Goal: Contribute content: Add original content to the website for others to see

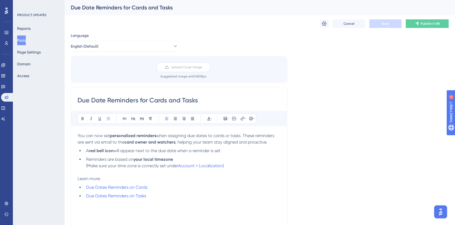
click at [187, 68] on span "Upload Cover Image" at bounding box center [186, 67] width 31 height 4
click at [202, 67] on input "Upload Cover Image" at bounding box center [202, 67] width 0 height 0
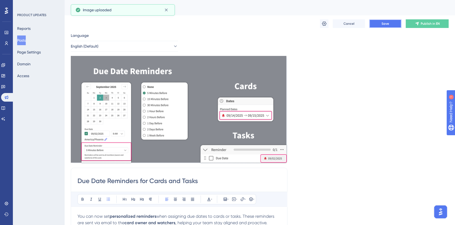
click at [388, 25] on span "Save" at bounding box center [386, 23] width 8 height 4
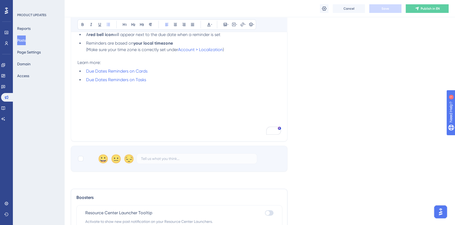
scroll to position [245, 0]
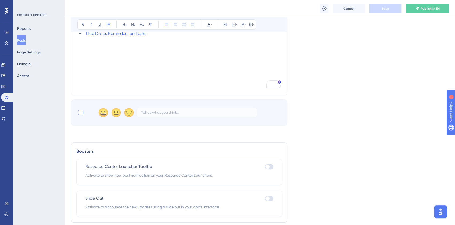
click at [79, 113] on div at bounding box center [80, 111] width 5 height 5
checkbox input "true"
click at [266, 196] on div at bounding box center [268, 198] width 4 height 4
click at [265, 198] on input "checkbox" at bounding box center [265, 198] width 0 height 0
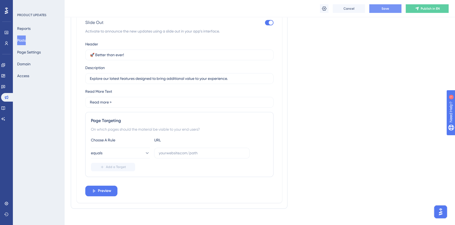
scroll to position [424, 0]
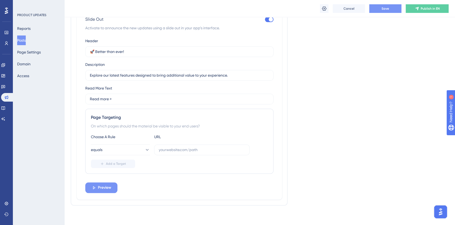
click at [109, 186] on span "Preview" at bounding box center [104, 187] width 13 height 6
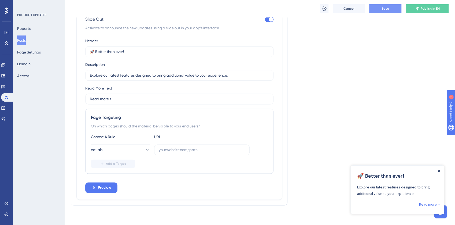
click at [439, 170] on icon "Close Announcement" at bounding box center [439, 170] width 3 height 3
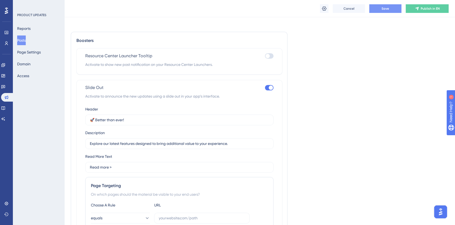
scroll to position [316, 0]
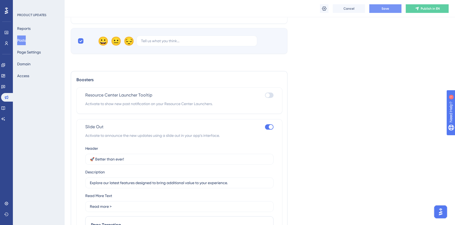
click at [268, 124] on div at bounding box center [269, 126] width 9 height 5
click at [265, 127] on input "checkbox" at bounding box center [265, 127] width 0 height 0
checkbox input "false"
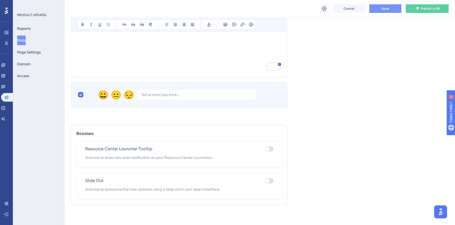
click at [267, 147] on div at bounding box center [268, 149] width 4 height 4
click at [265, 149] on input "checkbox" at bounding box center [265, 149] width 0 height 0
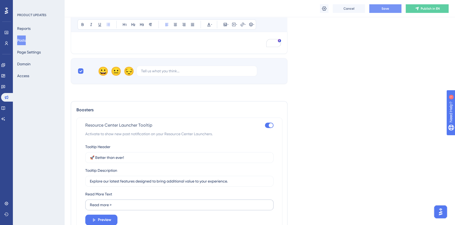
scroll to position [351, 0]
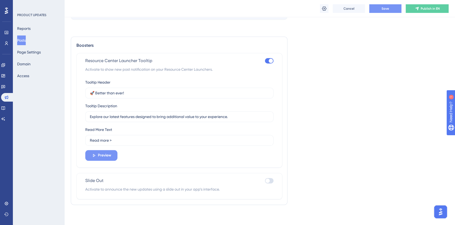
click at [106, 152] on span "Preview" at bounding box center [104, 155] width 13 height 6
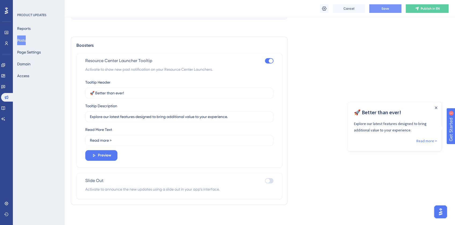
click at [272, 59] on div at bounding box center [271, 61] width 4 height 4
click at [265, 61] on input "checkbox" at bounding box center [265, 61] width 0 height 0
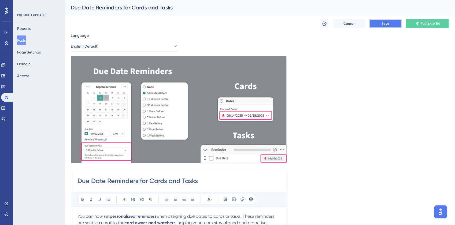
click at [381, 24] on button "Save" at bounding box center [386, 23] width 32 height 9
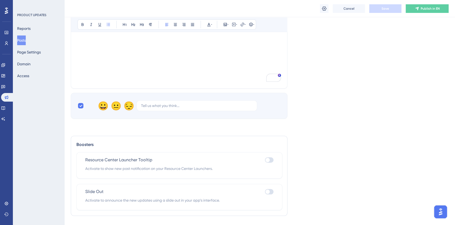
scroll to position [262, 0]
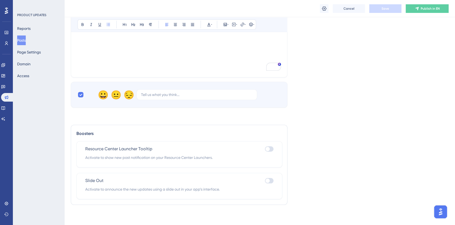
click at [268, 148] on div at bounding box center [268, 149] width 4 height 4
click at [265, 149] on input "checkbox" at bounding box center [265, 149] width 0 height 0
checkbox input "true"
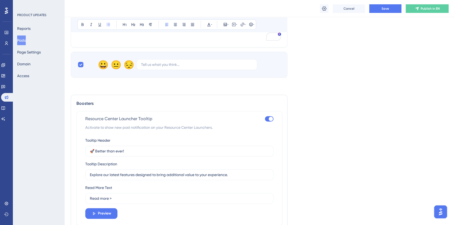
scroll to position [351, 0]
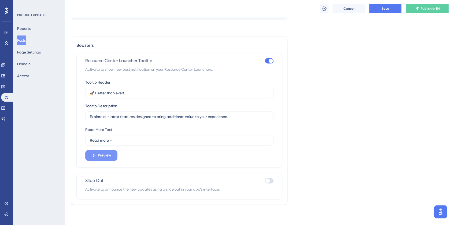
click at [104, 155] on span "Preview" at bounding box center [104, 155] width 13 height 6
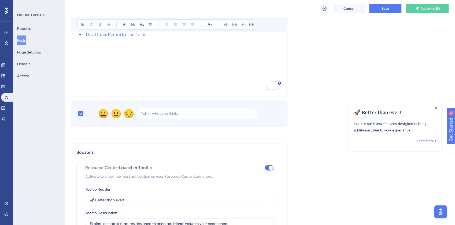
scroll to position [243, 0]
click at [390, 9] on button "Save" at bounding box center [386, 8] width 32 height 9
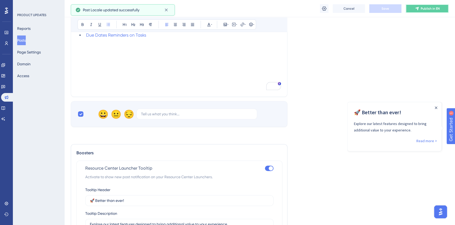
click at [428, 8] on span "Publish in EN" at bounding box center [430, 8] width 19 height 4
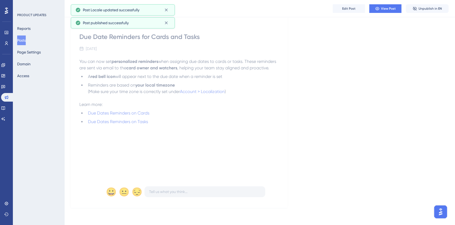
scroll to position [154, 0]
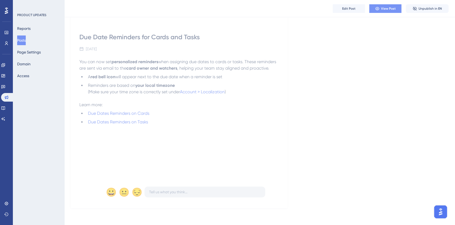
click at [389, 6] on span "View Post" at bounding box center [388, 8] width 15 height 4
click at [343, 9] on span "Edit Post" at bounding box center [348, 8] width 13 height 4
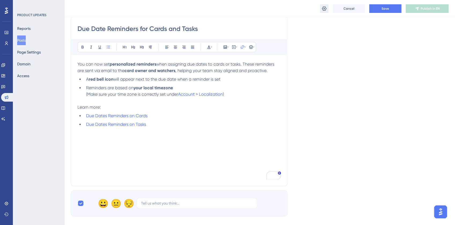
click at [324, 9] on icon at bounding box center [324, 8] width 5 height 4
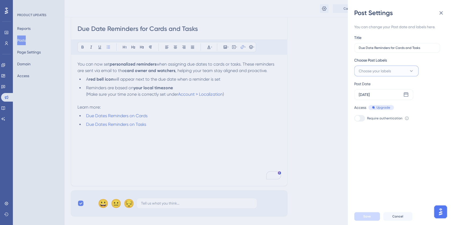
click at [390, 69] on span "Choose your labels" at bounding box center [375, 71] width 32 height 6
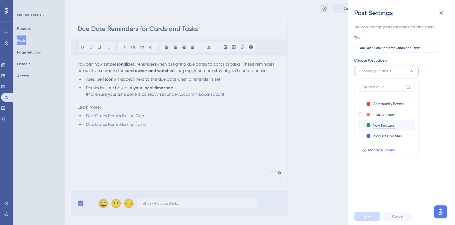
click at [384, 126] on input "New Feature" at bounding box center [384, 125] width 23 height 7
click at [359, 125] on div at bounding box center [361, 125] width 4 height 4
checkbox input "true"
click at [364, 218] on span "Save" at bounding box center [368, 216] width 8 height 4
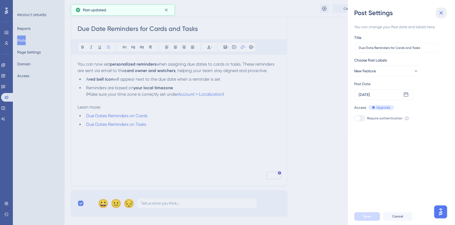
click at [444, 11] on icon at bounding box center [441, 13] width 6 height 6
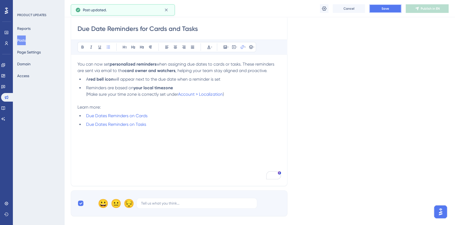
click at [395, 10] on button "Save" at bounding box center [386, 8] width 32 height 9
click at [427, 10] on span "Publish in EN" at bounding box center [430, 8] width 19 height 4
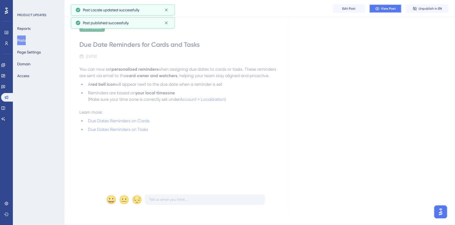
click at [391, 8] on span "View Post" at bounding box center [388, 8] width 15 height 4
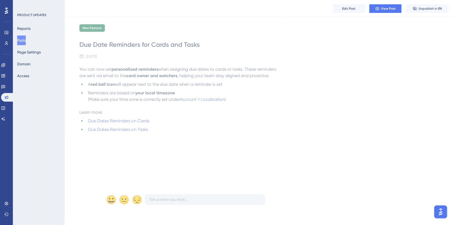
click at [25, 39] on button "Posts" at bounding box center [21, 40] width 9 height 10
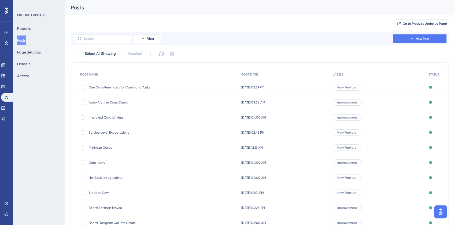
click at [117, 101] on span "Auto-Archive Done Cards" at bounding box center [132, 102] width 86 height 4
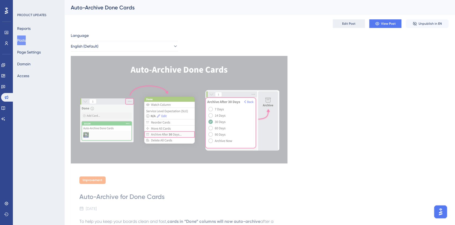
click at [347, 24] on span "Edit Post" at bounding box center [348, 23] width 13 height 4
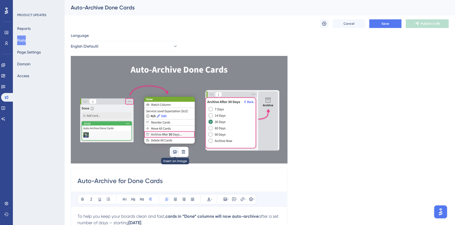
click at [174, 152] on icon at bounding box center [175, 151] width 4 height 4
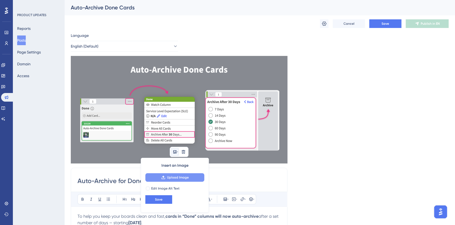
click at [167, 178] on span "Upload Image" at bounding box center [178, 177] width 22 height 4
click at [183, 152] on icon at bounding box center [183, 151] width 3 height 3
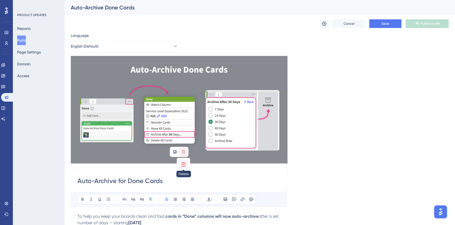
click at [184, 165] on icon at bounding box center [183, 164] width 5 height 5
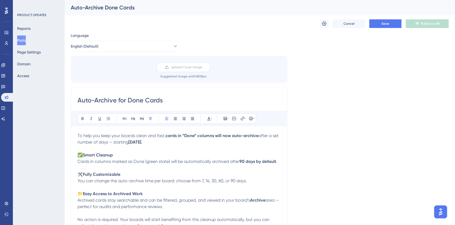
click at [174, 67] on span "Upload Cover Image" at bounding box center [186, 67] width 31 height 4
click at [202, 67] on input "Upload Cover Image" at bounding box center [202, 67] width 0 height 0
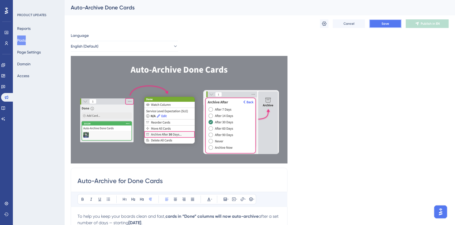
click at [381, 21] on button "Save" at bounding box center [386, 23] width 32 height 9
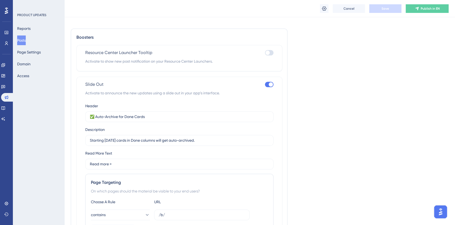
click at [270, 83] on div at bounding box center [271, 84] width 4 height 4
click at [265, 84] on input "checkbox" at bounding box center [265, 84] width 0 height 0
checkbox input "false"
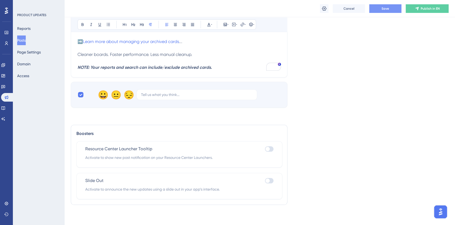
click at [380, 12] on button "Save" at bounding box center [386, 8] width 32 height 9
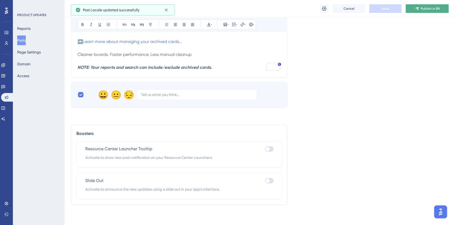
click at [420, 8] on button "Publish in EN" at bounding box center [427, 8] width 43 height 9
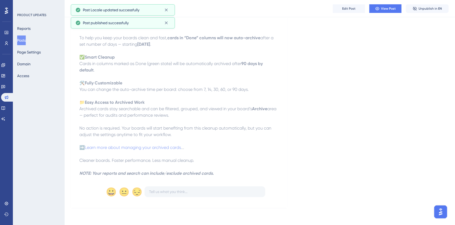
scroll to position [185, 0]
